Goal: Task Accomplishment & Management: Manage account settings

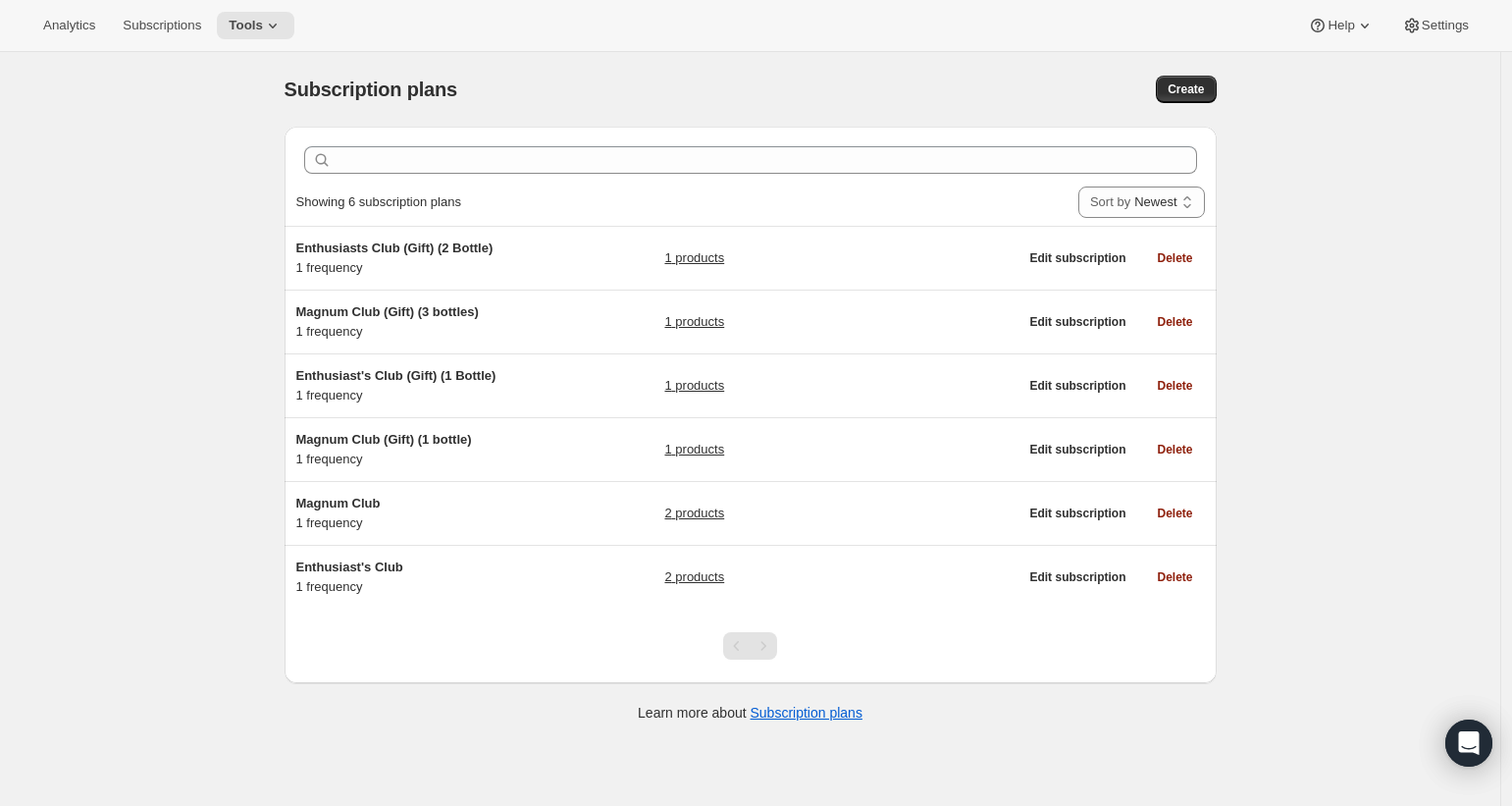
click at [1438, 5] on div "Analytics Subscriptions Tools Help Settings" at bounding box center [756, 26] width 1512 height 52
click at [1439, 16] on button "Settings" at bounding box center [1435, 26] width 90 height 28
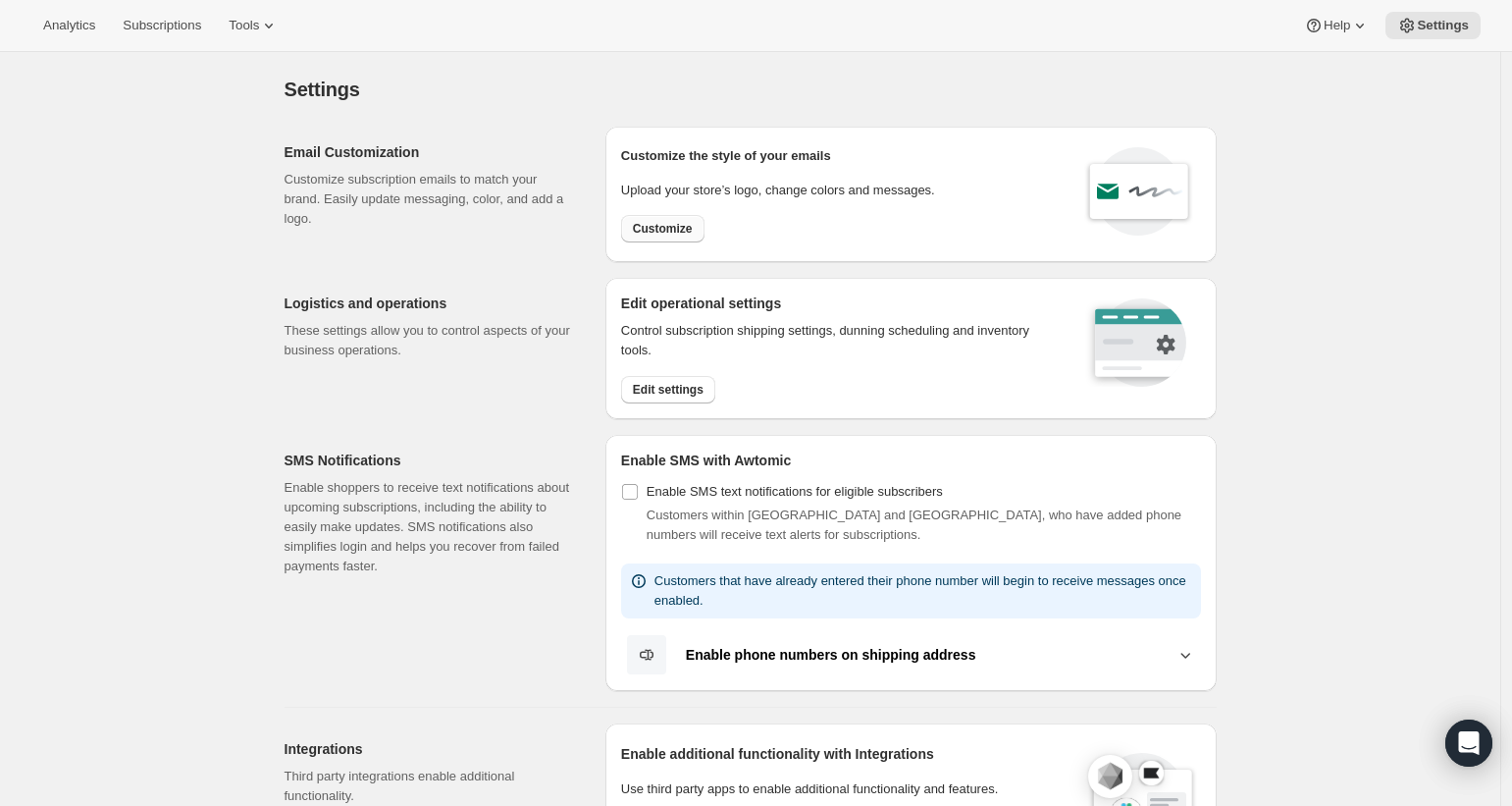
click at [678, 233] on span "Customize" at bounding box center [663, 229] width 59 height 16
select select "subscriptionMessage"
select select "5"
select select "15"
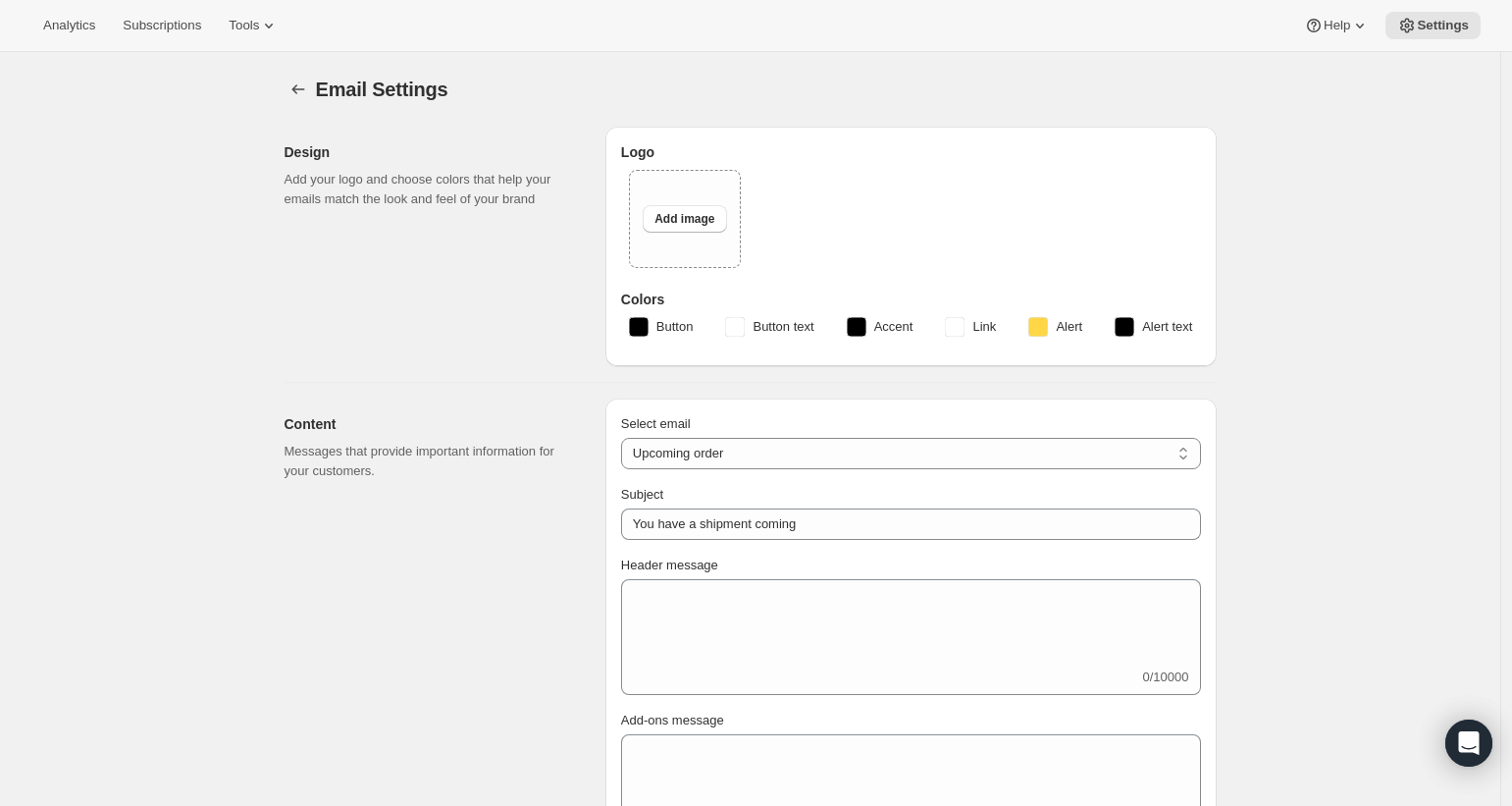
type input "Blind Enthusiasm Brewing Company"
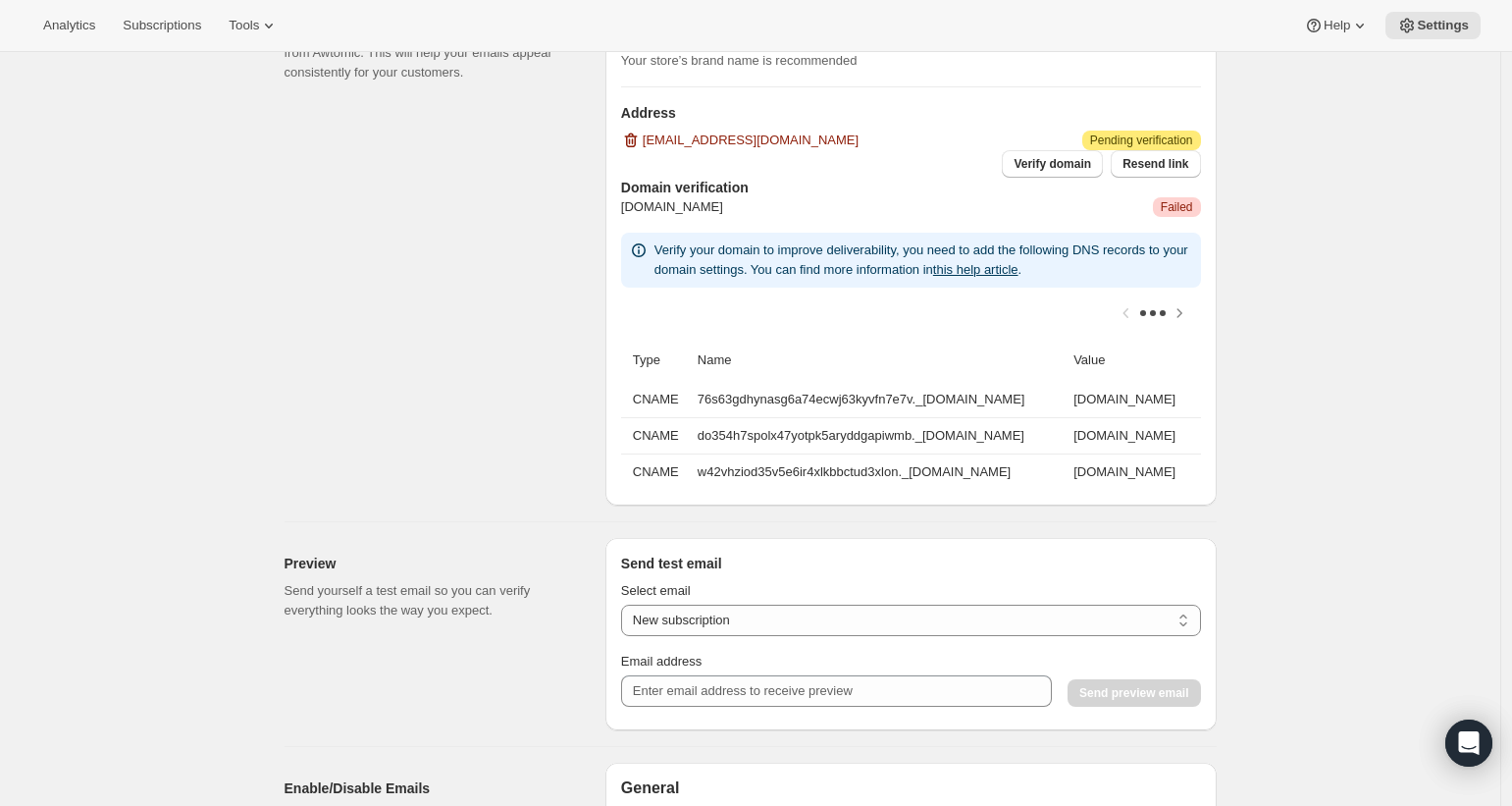
scroll to position [1602, 0]
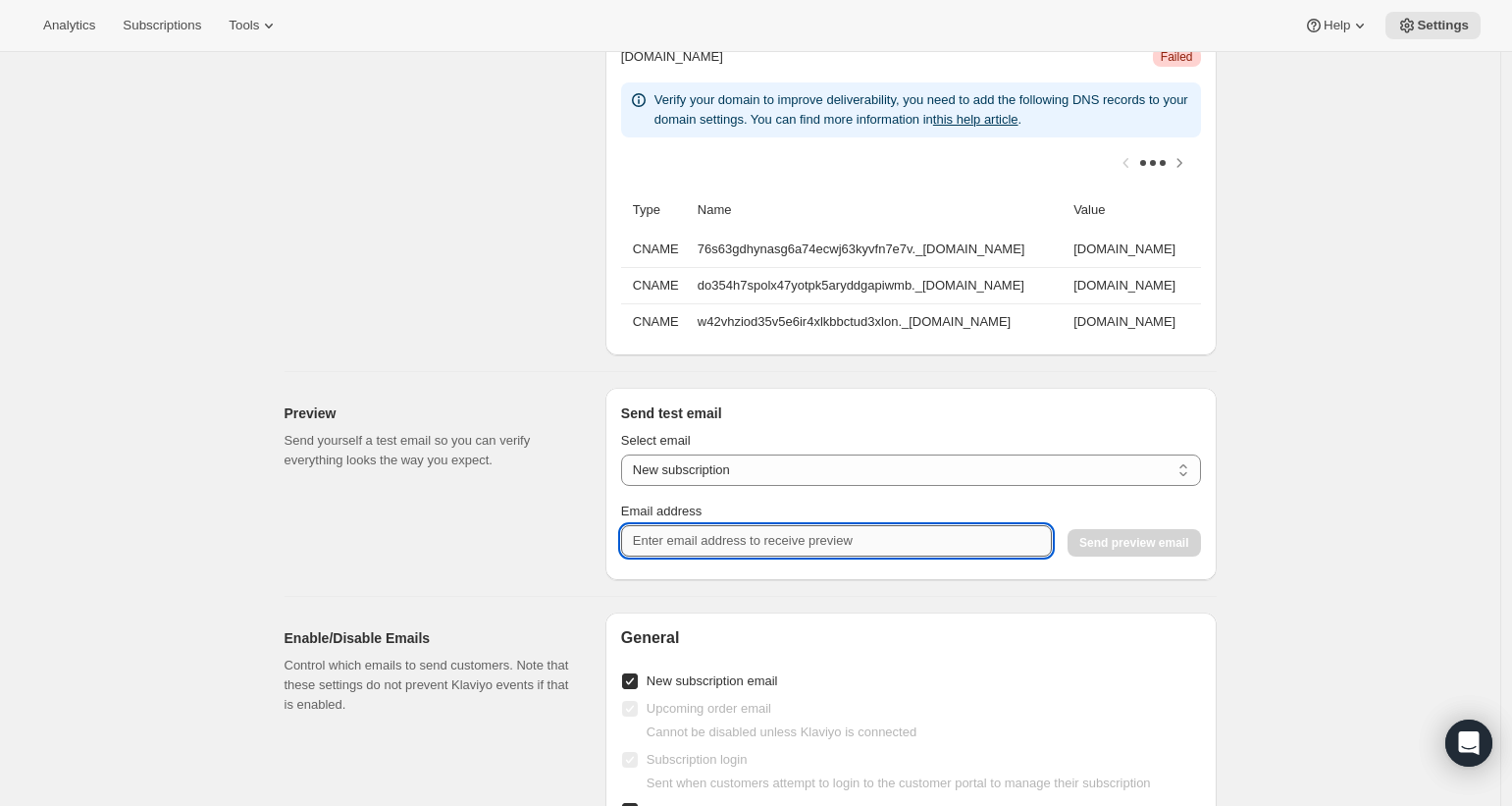
click at [952, 556] on input "Email address" at bounding box center [836, 541] width 431 height 32
type input "[EMAIL_ADDRESS][DOMAIN_NAME]"
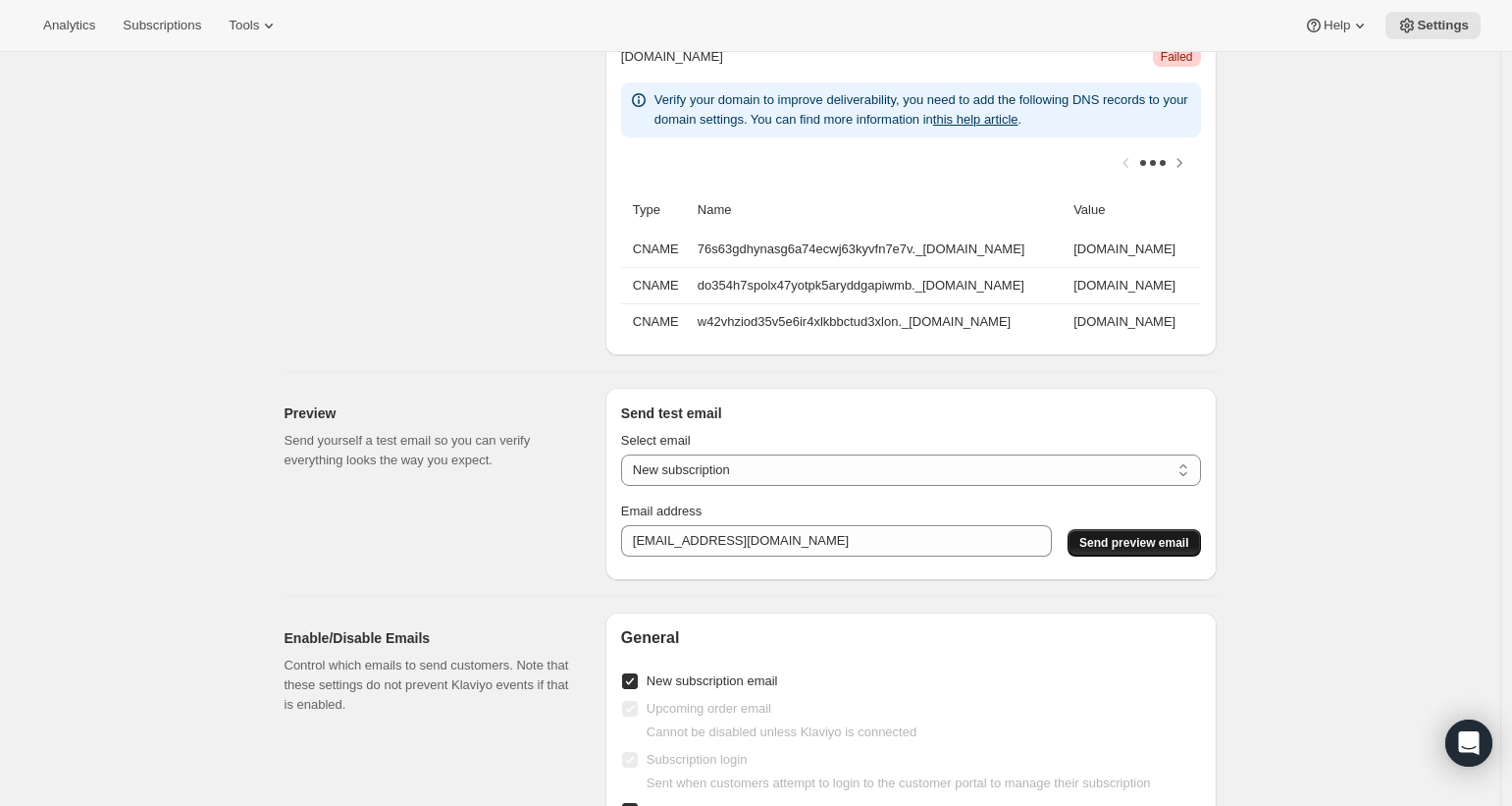
click at [1168, 550] on span "Send preview email" at bounding box center [1134, 543] width 109 height 16
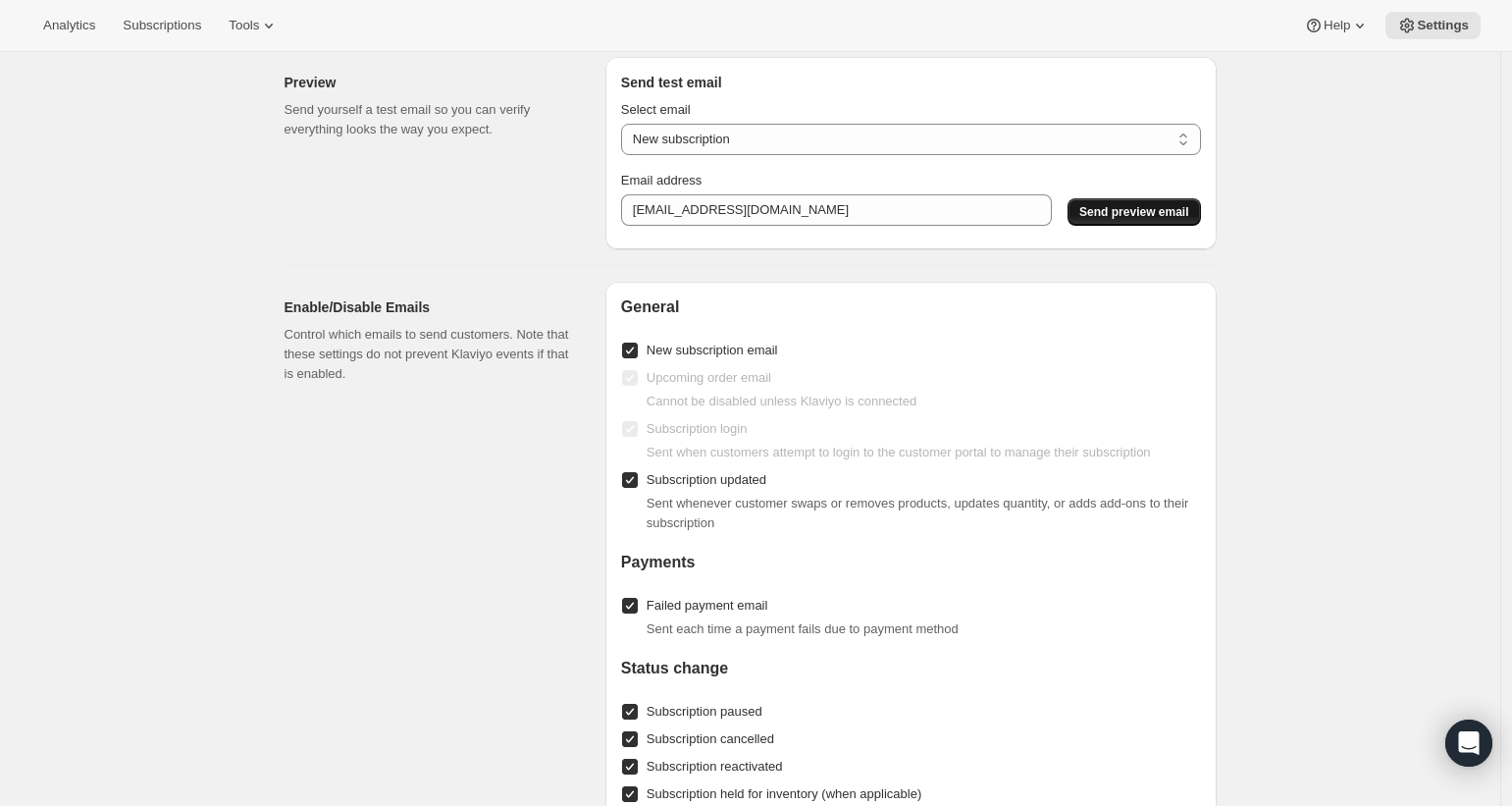
scroll to position [1899, 0]
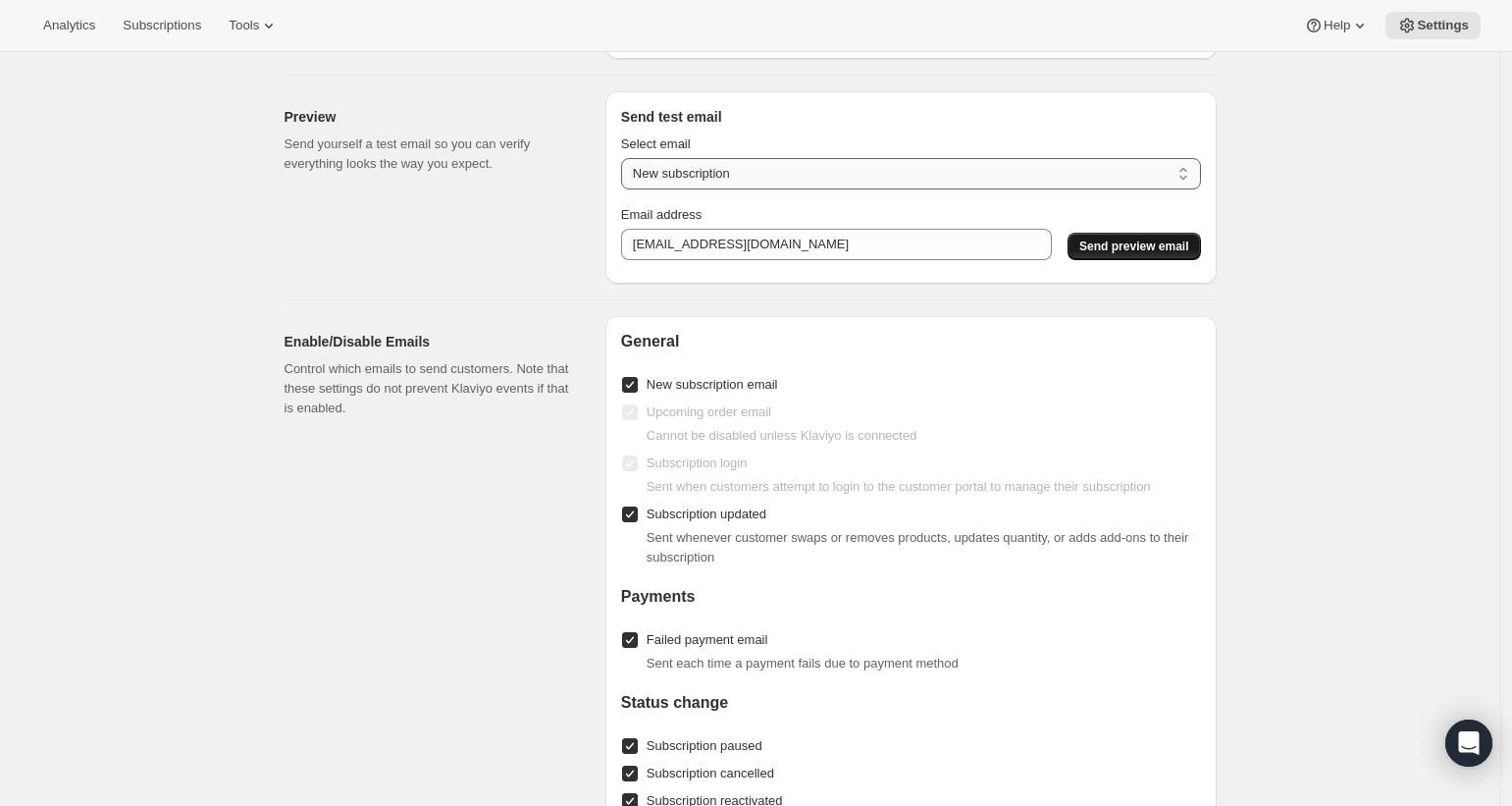
click at [712, 189] on select "New subscription Upcoming order Payment failure Delayed subscription Updated su…" at bounding box center [911, 173] width 580 height 32
select select "upcoming-subscription"
click at [1126, 254] on span "Send preview email" at bounding box center [1134, 247] width 109 height 16
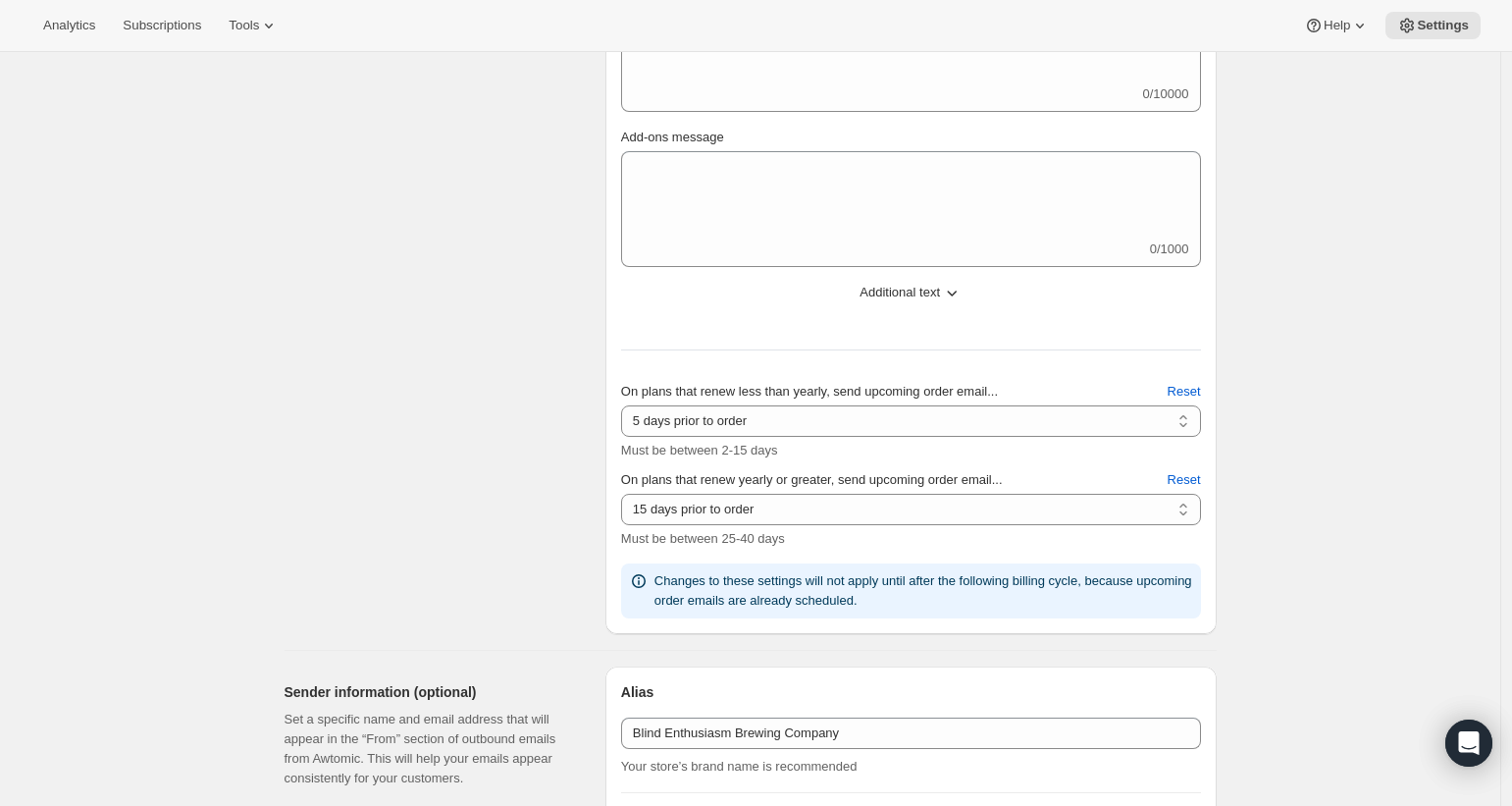
scroll to position [442, 0]
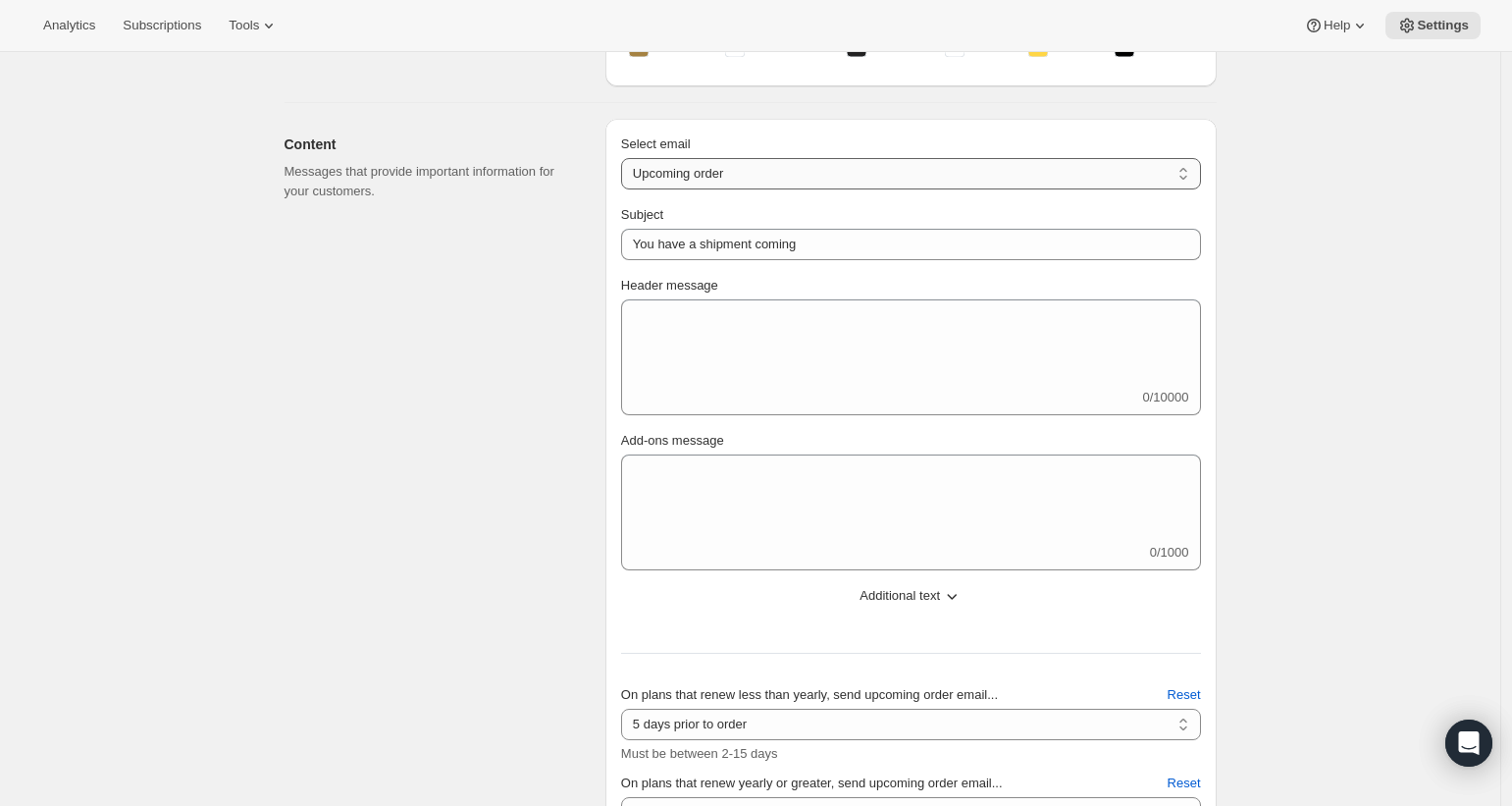
click at [900, 177] on select "New subscription Upcoming order Failed payment Delayed subscription (inventory …" at bounding box center [911, 173] width 580 height 32
select select "giftedMessage"
type input "You have been gifted a subscription"
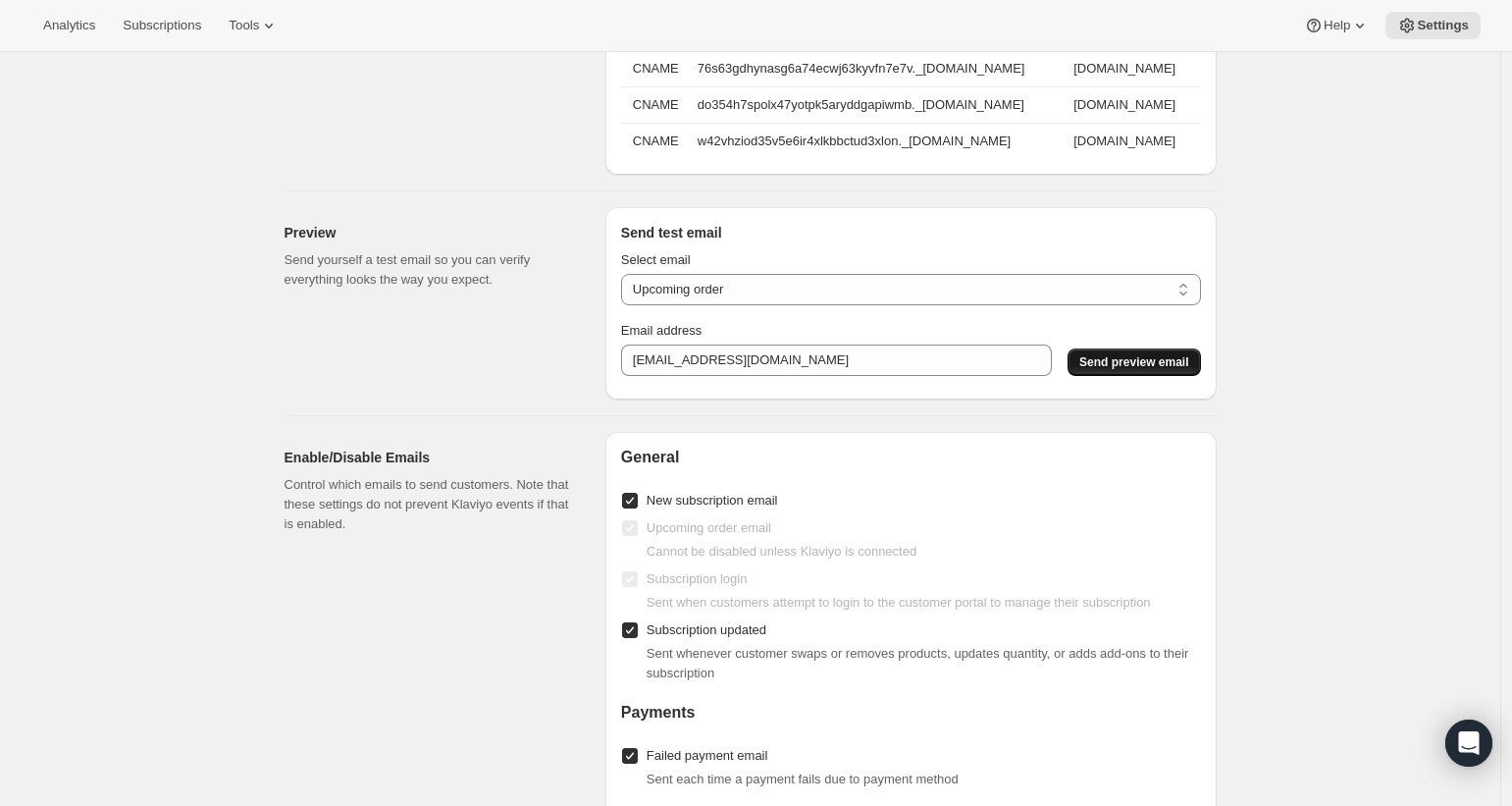
scroll to position [1294, 0]
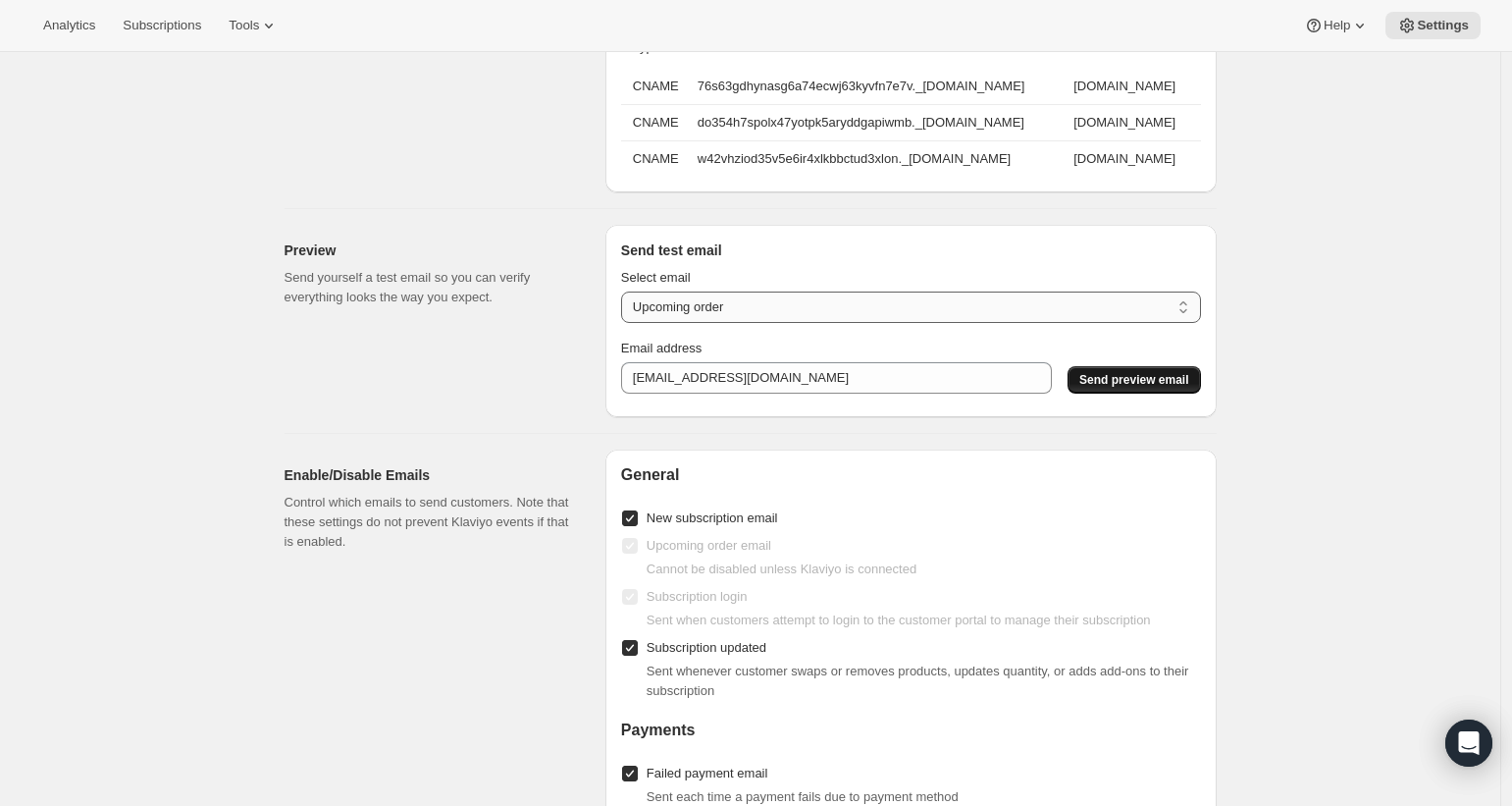
click at [1122, 308] on select "New subscription Upcoming order Payment failure Delayed subscription Updated su…" at bounding box center [911, 307] width 580 height 32
select select "new-subscription-gifted-qa"
click at [1137, 388] on span "Send preview email" at bounding box center [1134, 380] width 109 height 16
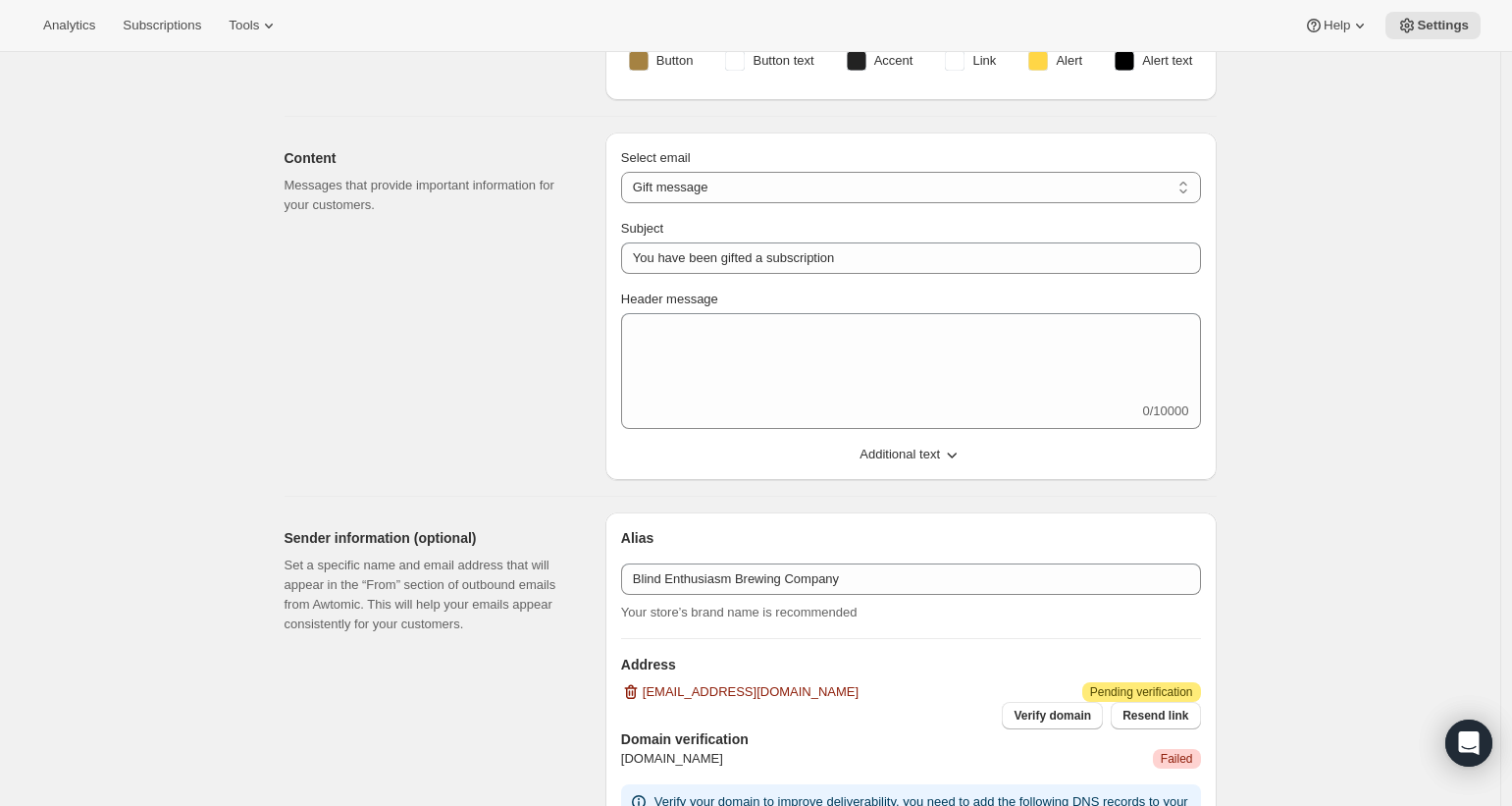
scroll to position [428, 0]
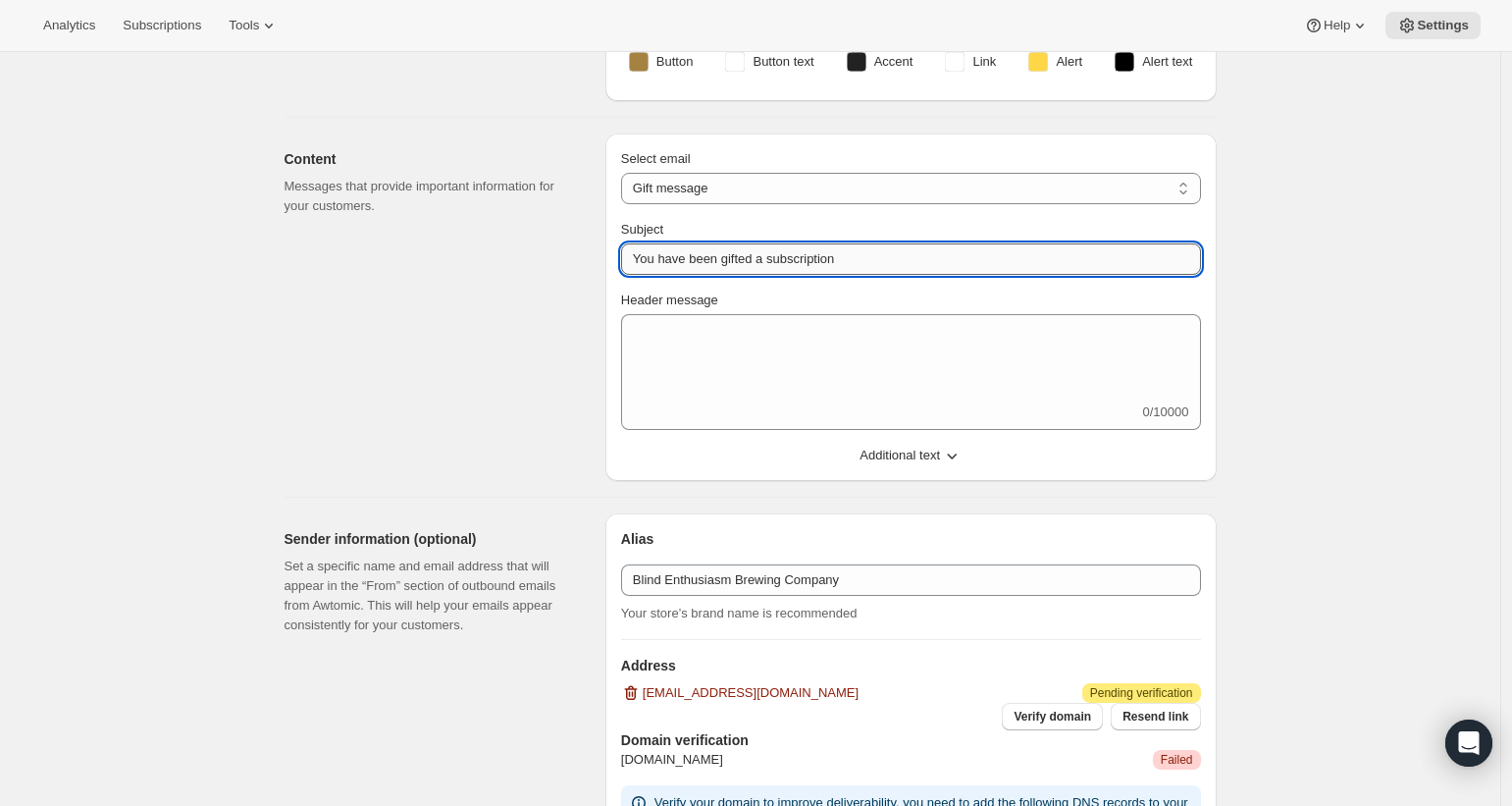
click at [832, 260] on input "You have been gifted a subscription" at bounding box center [911, 260] width 580 height 32
click at [832, 259] on input "You have been gifted a subscription" at bounding box center [911, 260] width 580 height 32
type input "You have been gifted a club membership"
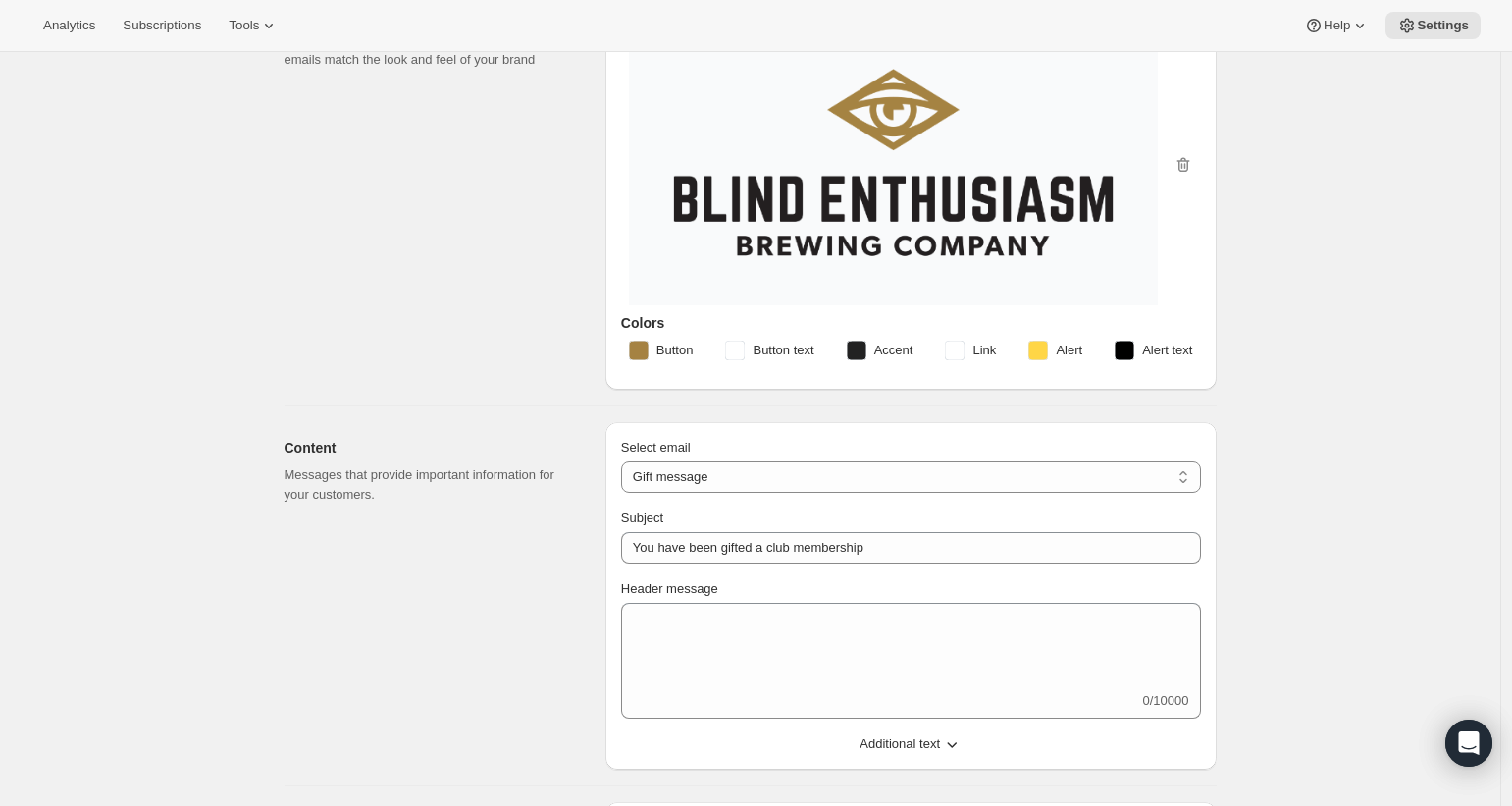
scroll to position [235, 0]
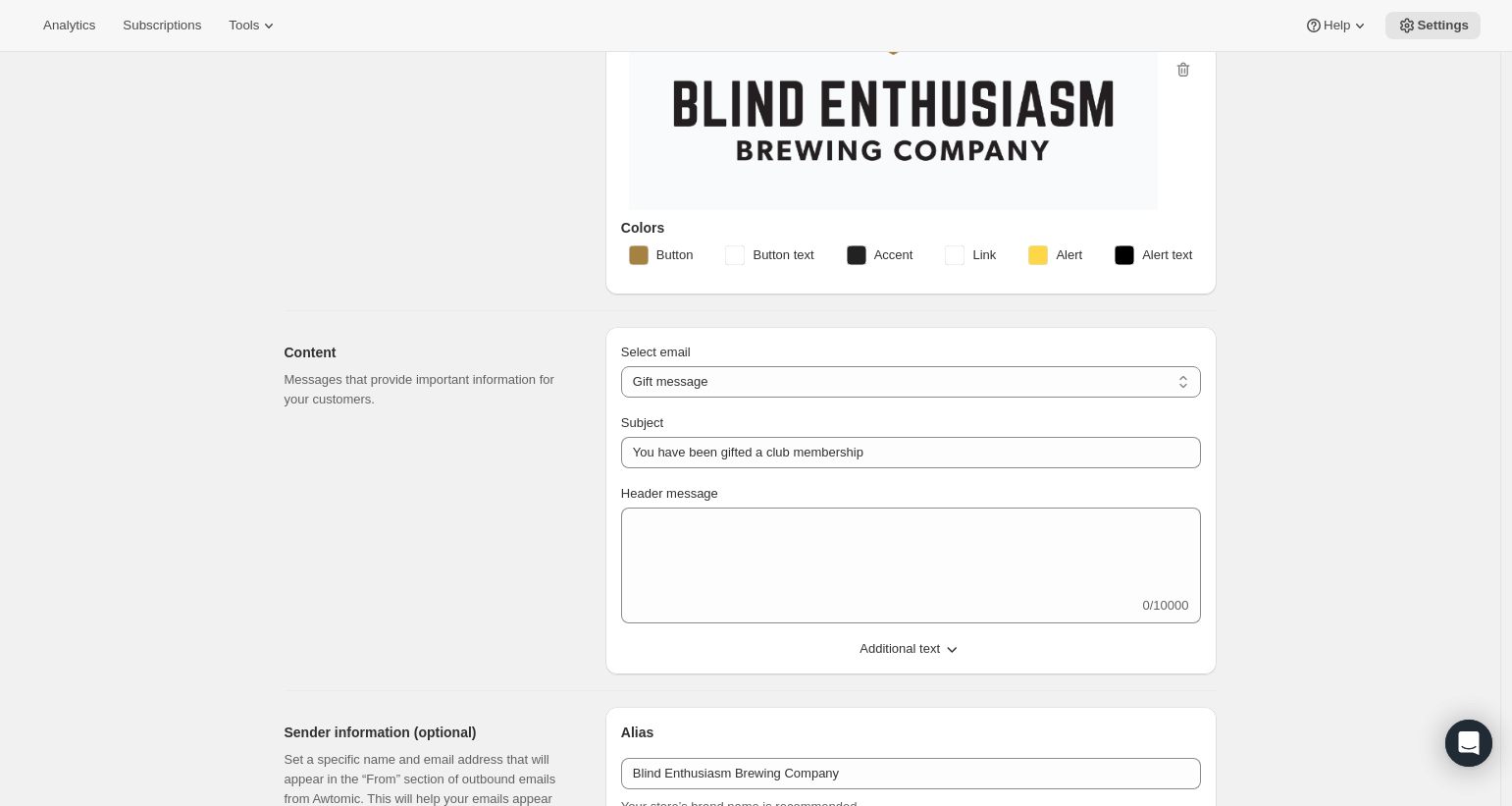
click at [932, 653] on span "Additional text" at bounding box center [899, 648] width 80 height 20
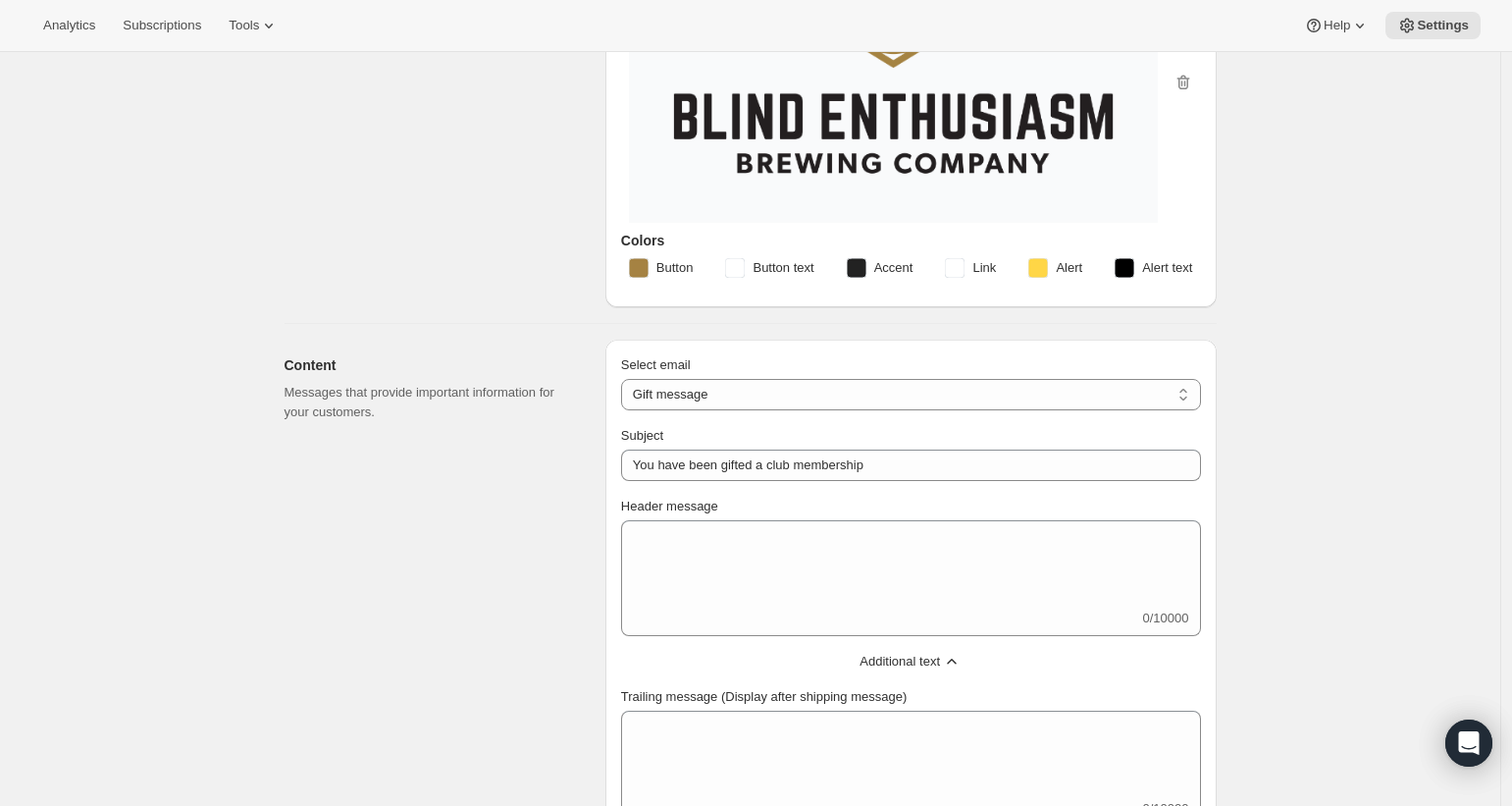
scroll to position [220, 0]
click at [701, 401] on select "New subscription Upcoming order Failed payment Delayed subscription (inventory …" at bounding box center [911, 397] width 580 height 32
select select "welcomeMessage"
type input "Your new subscription"
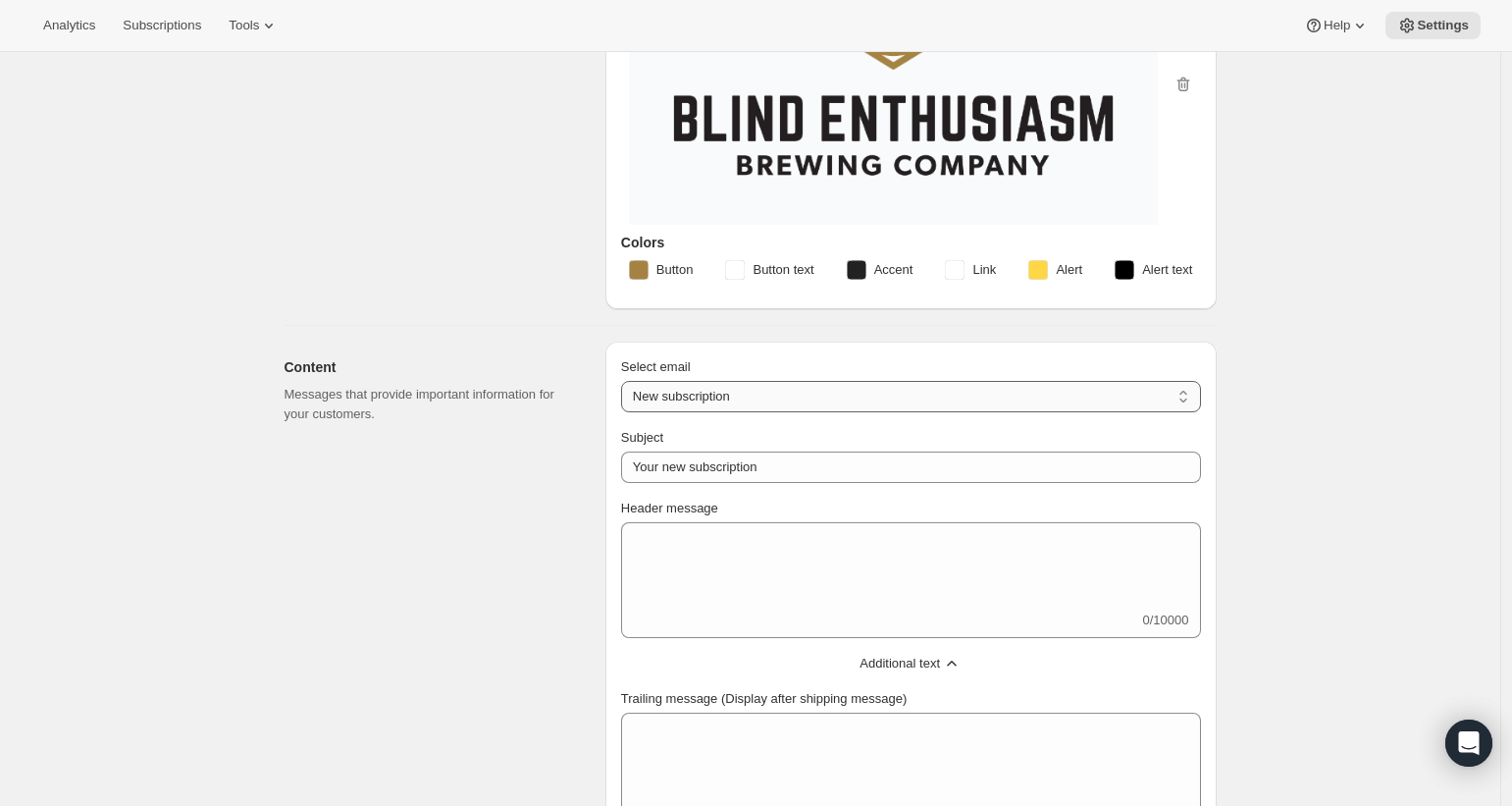
click at [744, 392] on select "New subscription Upcoming order Failed payment Delayed subscription (inventory …" at bounding box center [911, 397] width 580 height 32
select select "subscriptionMessage"
type input "You have a shipment coming"
select select "5"
select select "15"
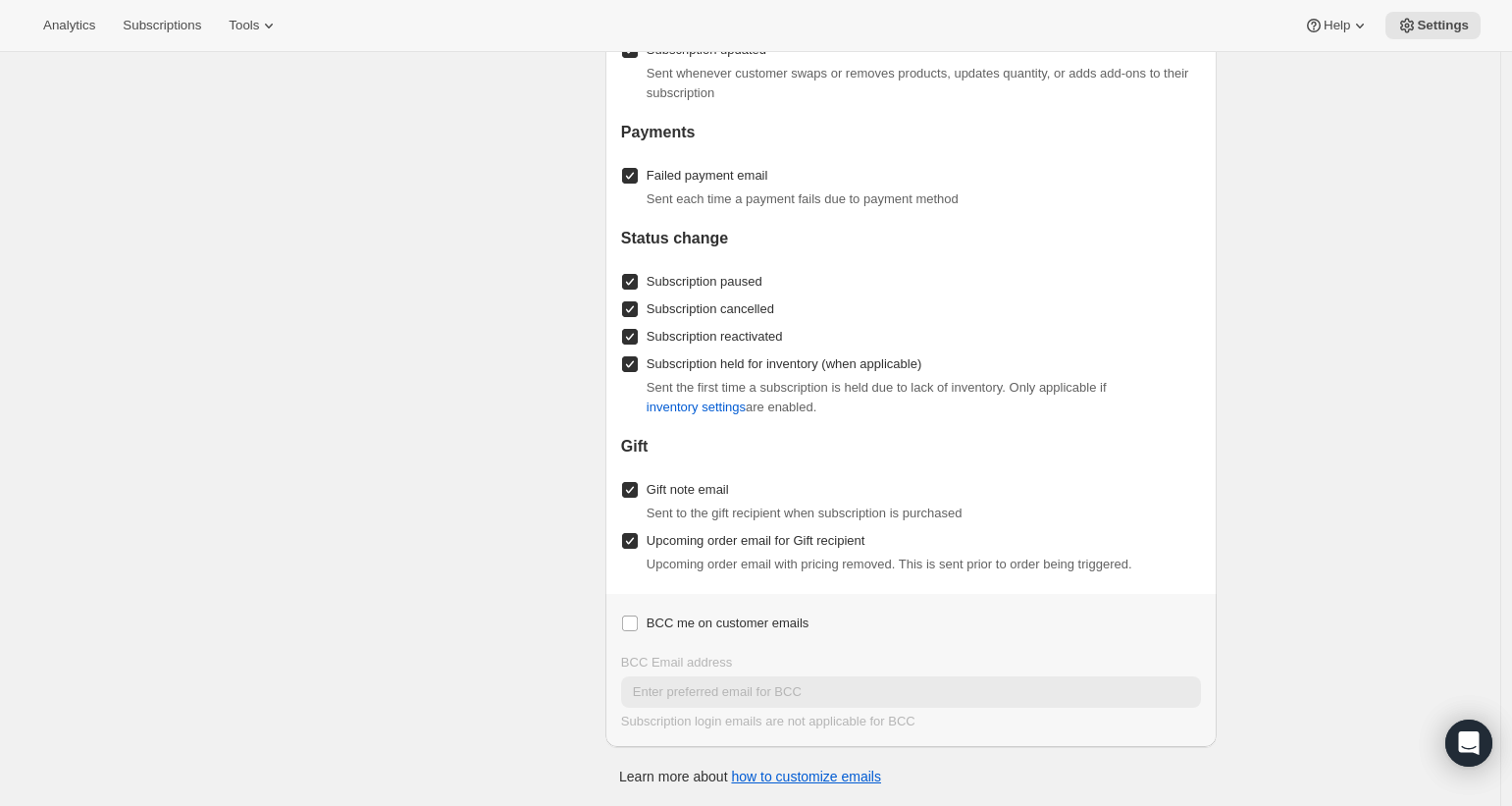
scroll to position [0, 0]
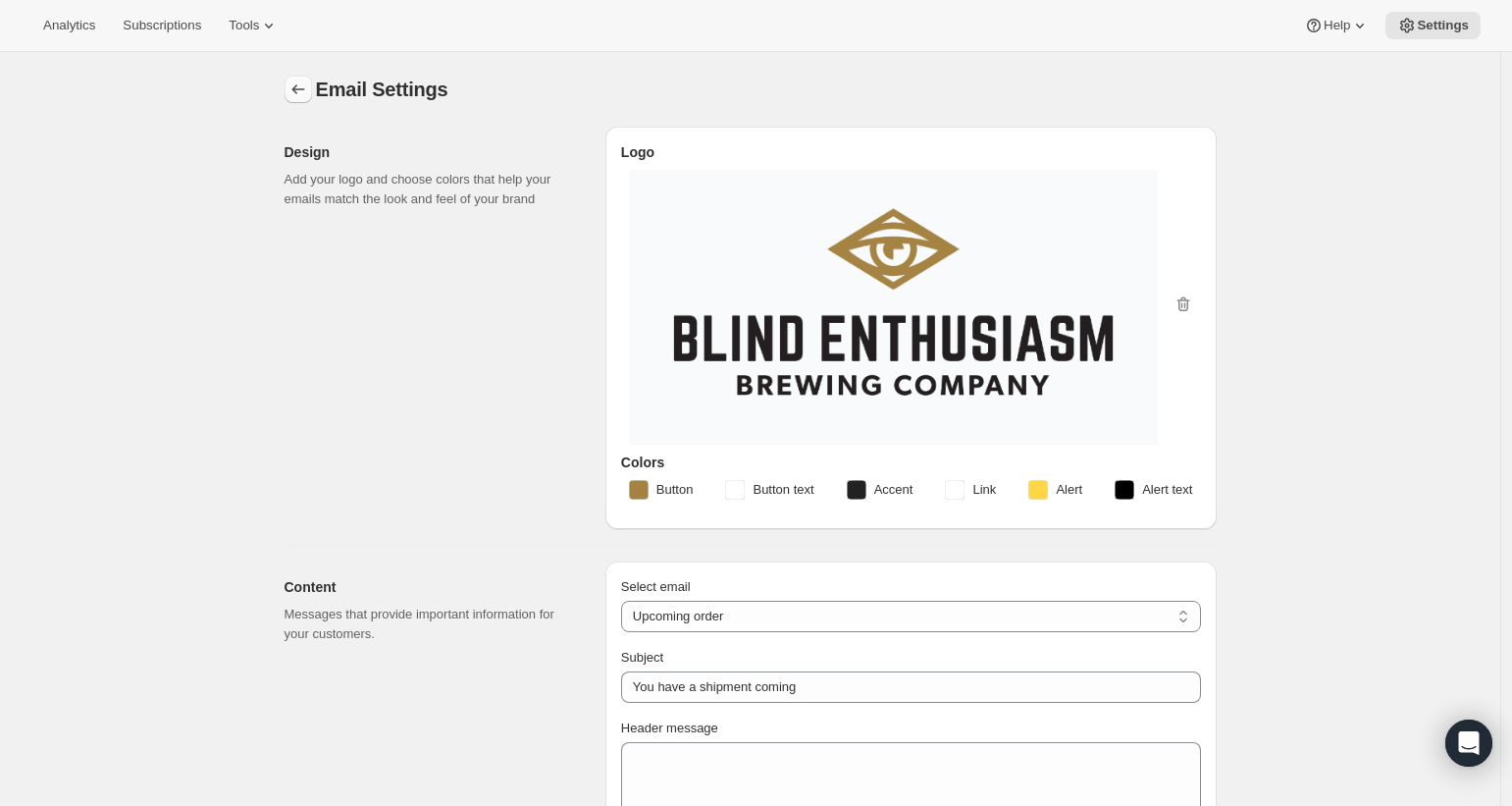
click at [308, 95] on icon "Settings" at bounding box center [298, 89] width 20 height 20
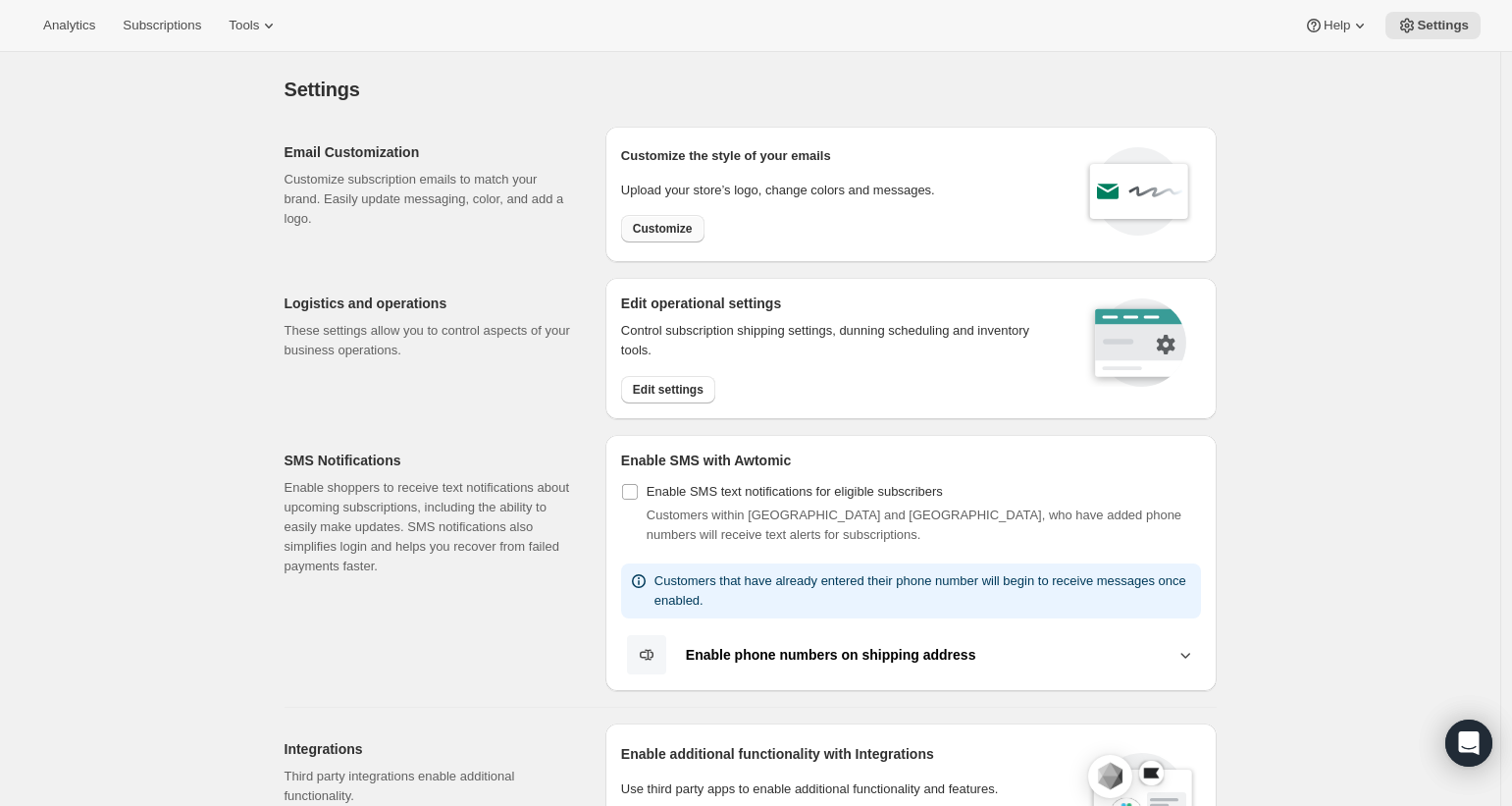
click at [678, 230] on span "Customize" at bounding box center [663, 229] width 59 height 16
select select "subscriptionMessage"
select select "5"
select select "15"
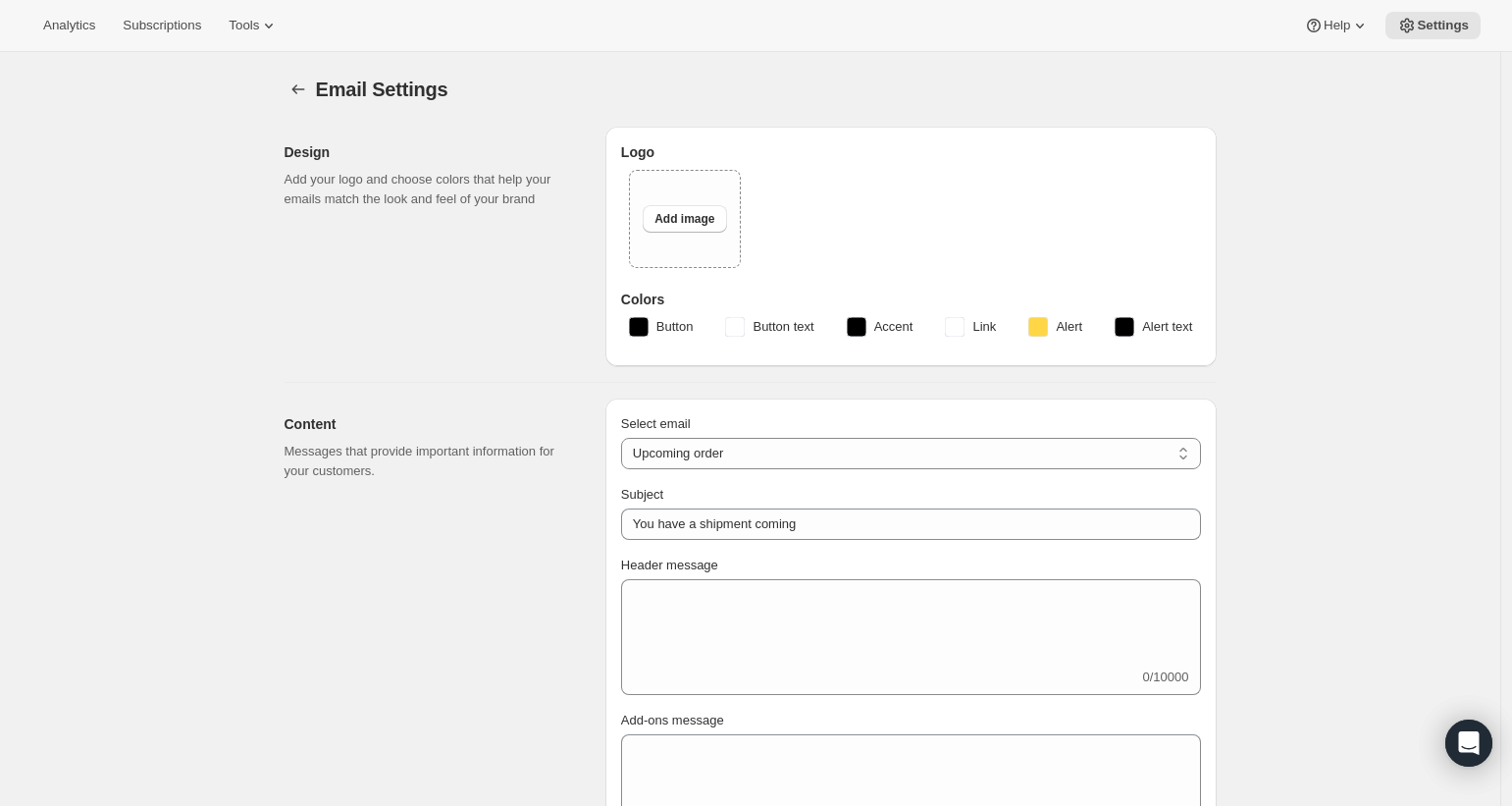
type input "Blind Enthusiasm Brewing Company"
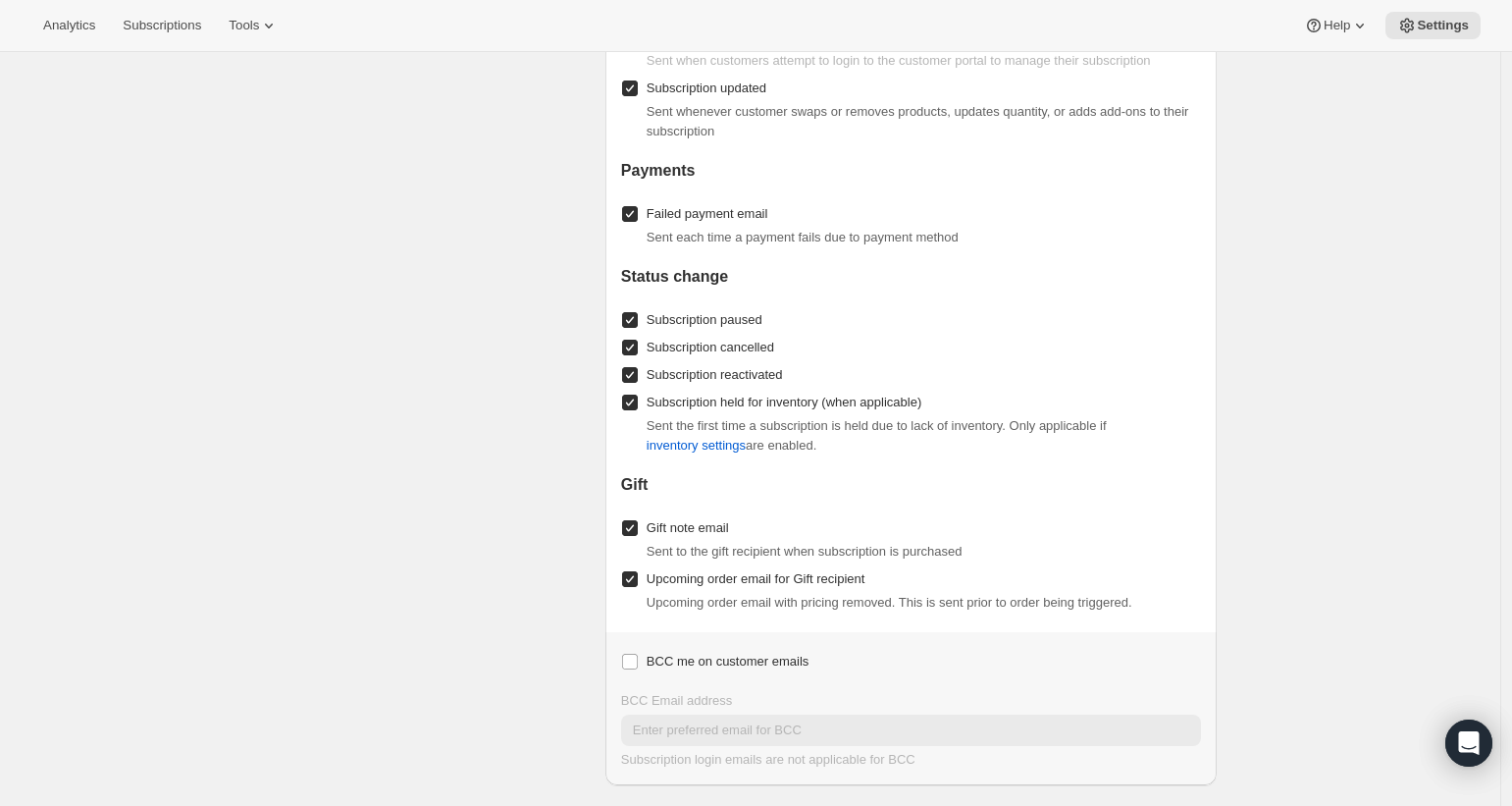
scroll to position [2376, 0]
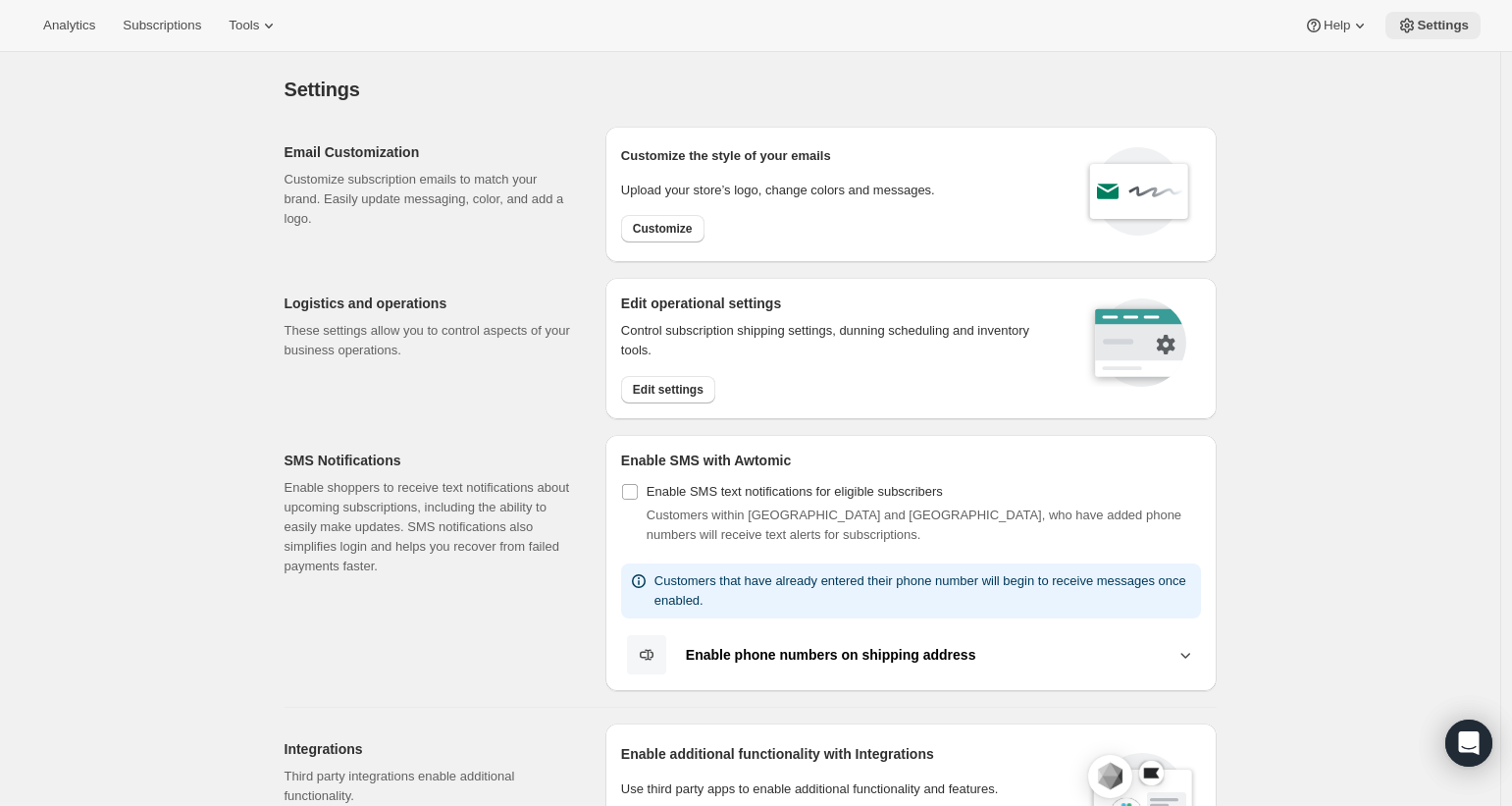
click at [1414, 23] on icon at bounding box center [1407, 26] width 20 height 20
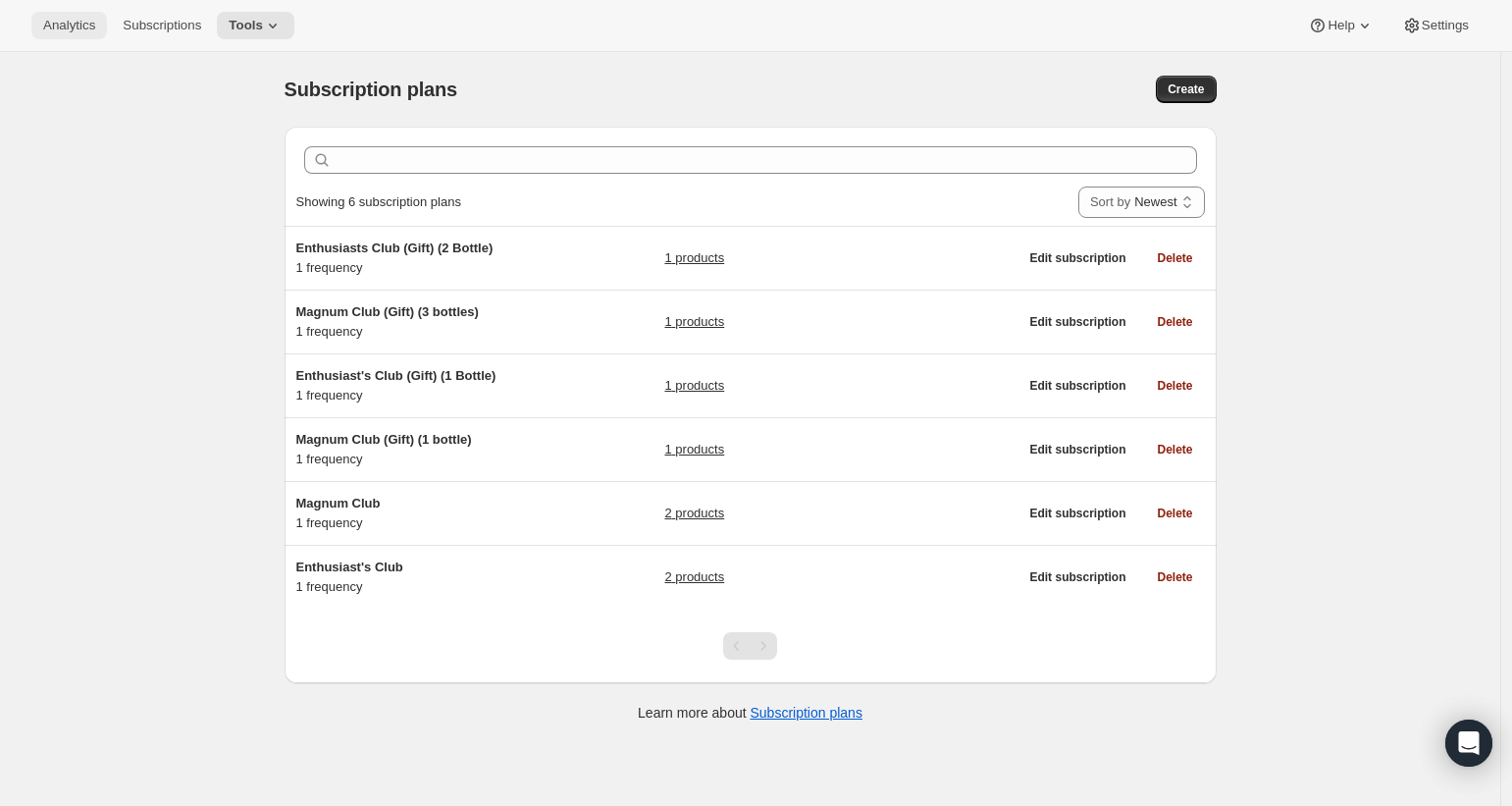
click at [53, 37] on button "Analytics" at bounding box center [69, 26] width 75 height 28
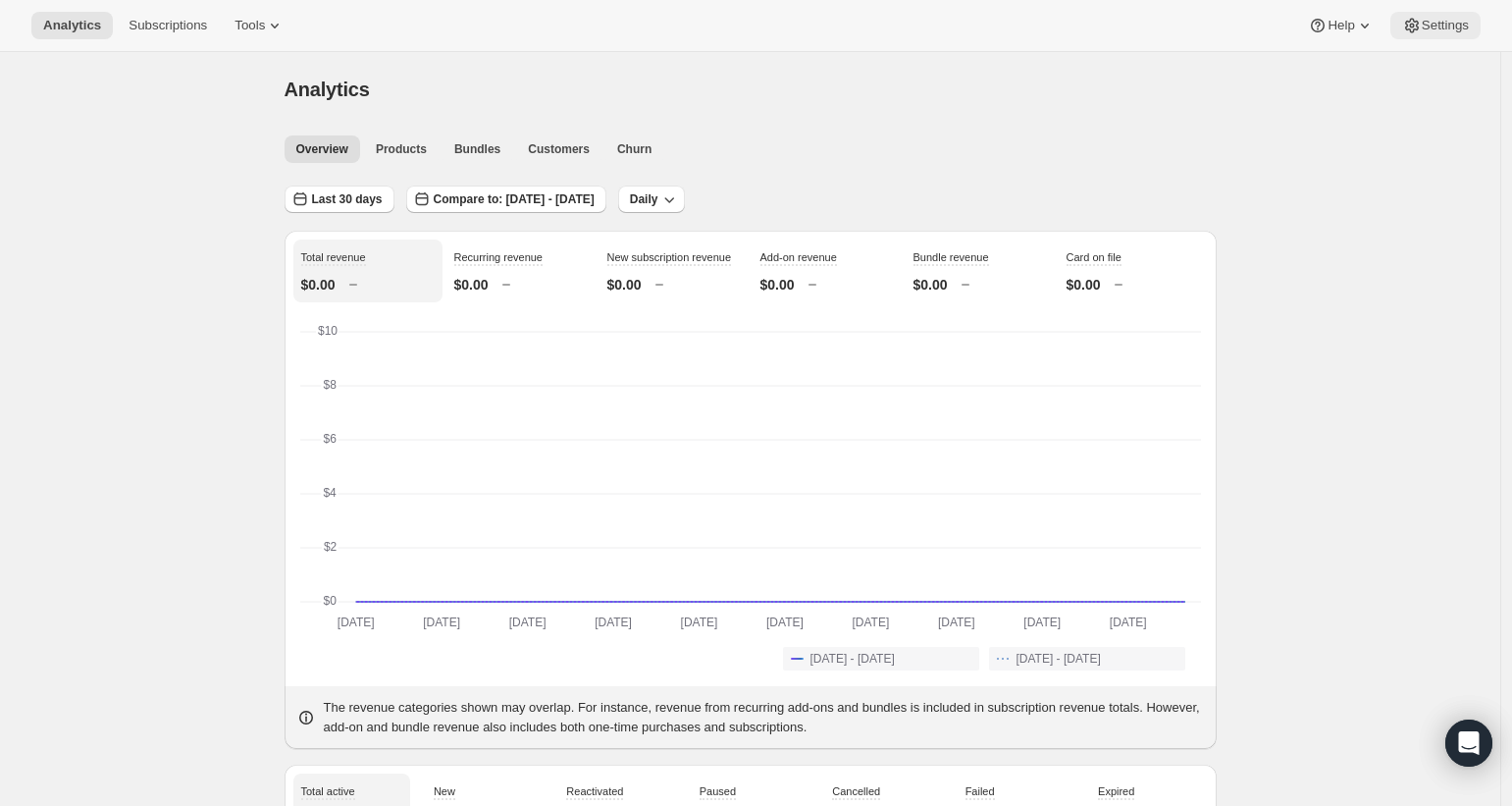
click at [1443, 26] on span "Settings" at bounding box center [1445, 26] width 48 height 16
